Goal: Communication & Community: Answer question/provide support

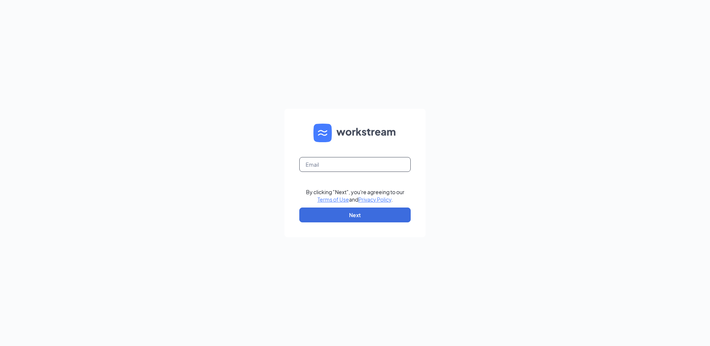
click at [321, 166] on input "text" at bounding box center [354, 164] width 111 height 15
type input "039775@tacobell.com"
click at [373, 211] on button "Next" at bounding box center [354, 215] width 111 height 15
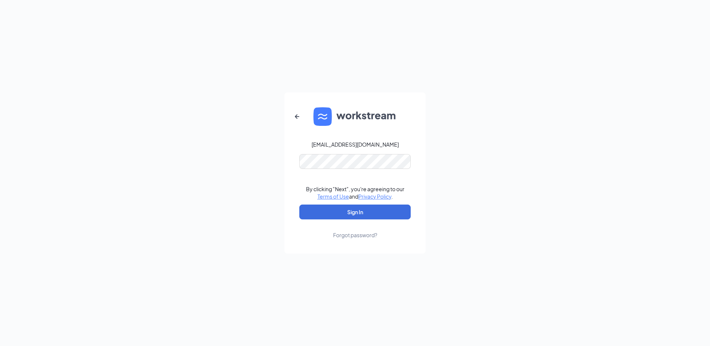
click at [349, 220] on link "Forgot password?" at bounding box center [355, 229] width 44 height 19
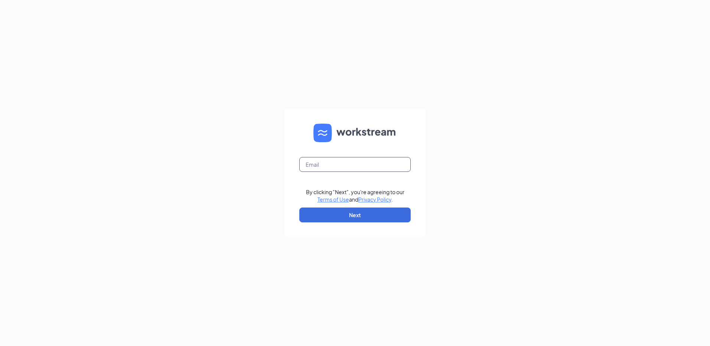
click at [352, 171] on input "text" at bounding box center [354, 164] width 111 height 15
drag, startPoint x: 352, startPoint y: 164, endPoint x: 327, endPoint y: 169, distance: 26.2
click at [327, 169] on input "text" at bounding box center [354, 164] width 111 height 15
type input "0"
paste input "rs039775@tacobell.com"
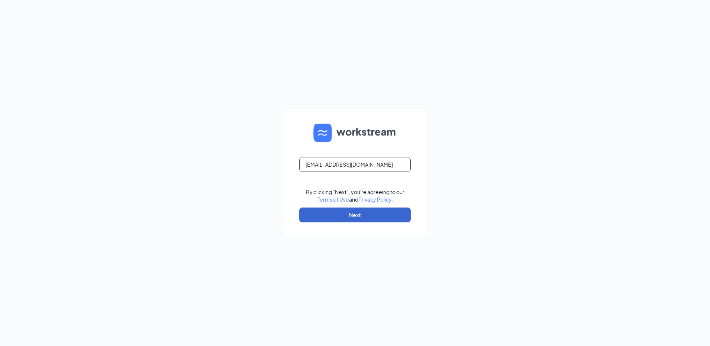
type input "rs039775@tacobell.com"
click at [376, 217] on button "Next" at bounding box center [354, 215] width 111 height 15
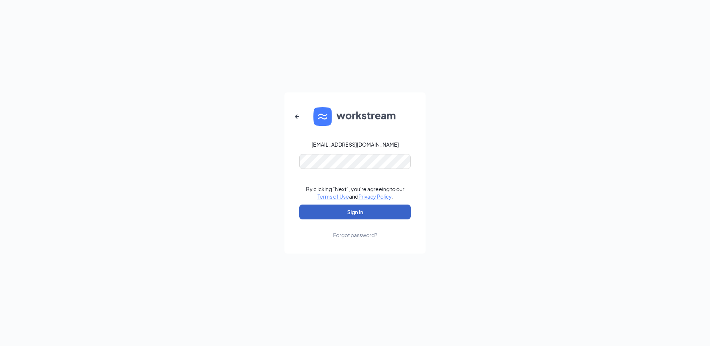
click at [378, 215] on button "Sign In" at bounding box center [354, 212] width 111 height 15
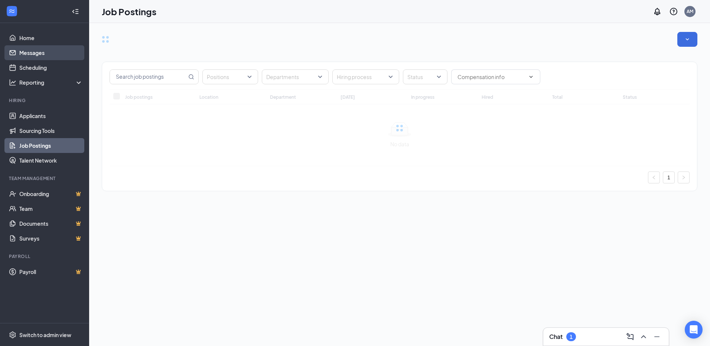
click at [22, 54] on link "Messages" at bounding box center [51, 52] width 64 height 15
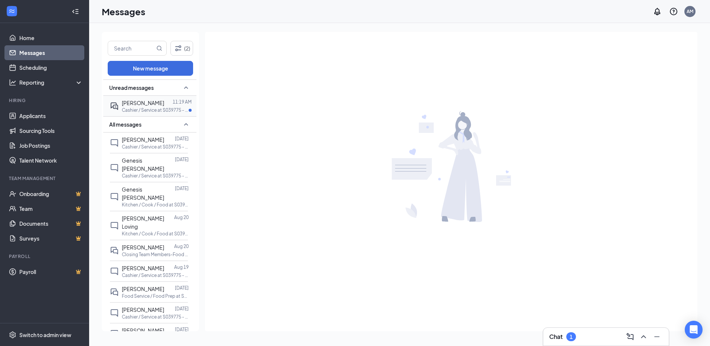
click at [127, 102] on span "[PERSON_NAME]" at bounding box center [143, 103] width 42 height 7
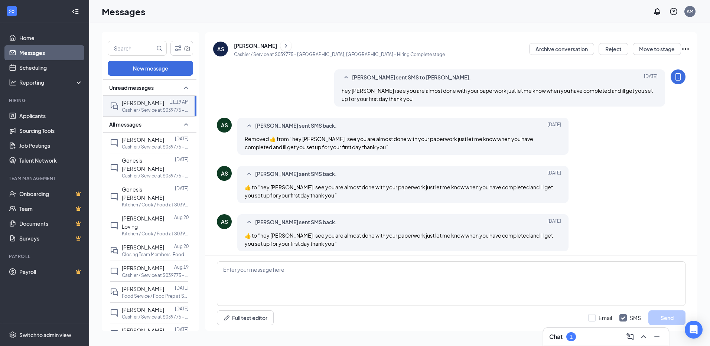
scroll to position [277, 0]
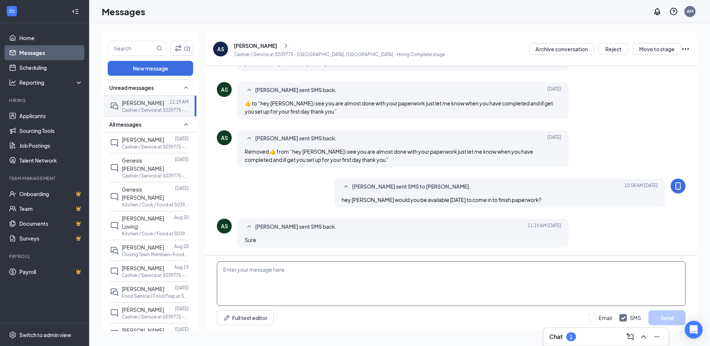
click at [398, 275] on textarea at bounding box center [451, 284] width 469 height 45
type textarea "awesome can you come at 3?"
click at [666, 320] on button "Send" at bounding box center [667, 318] width 37 height 15
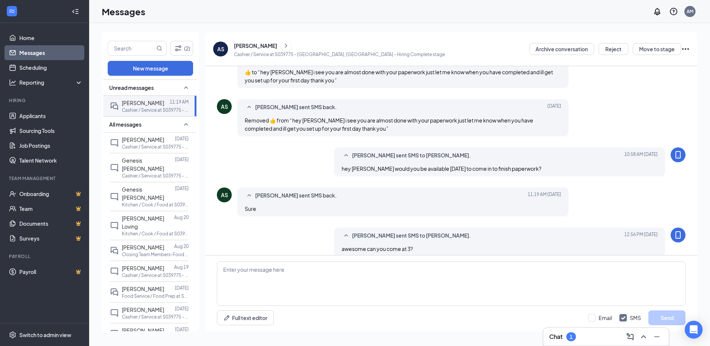
scroll to position [317, 0]
